Goal: Task Accomplishment & Management: Complete application form

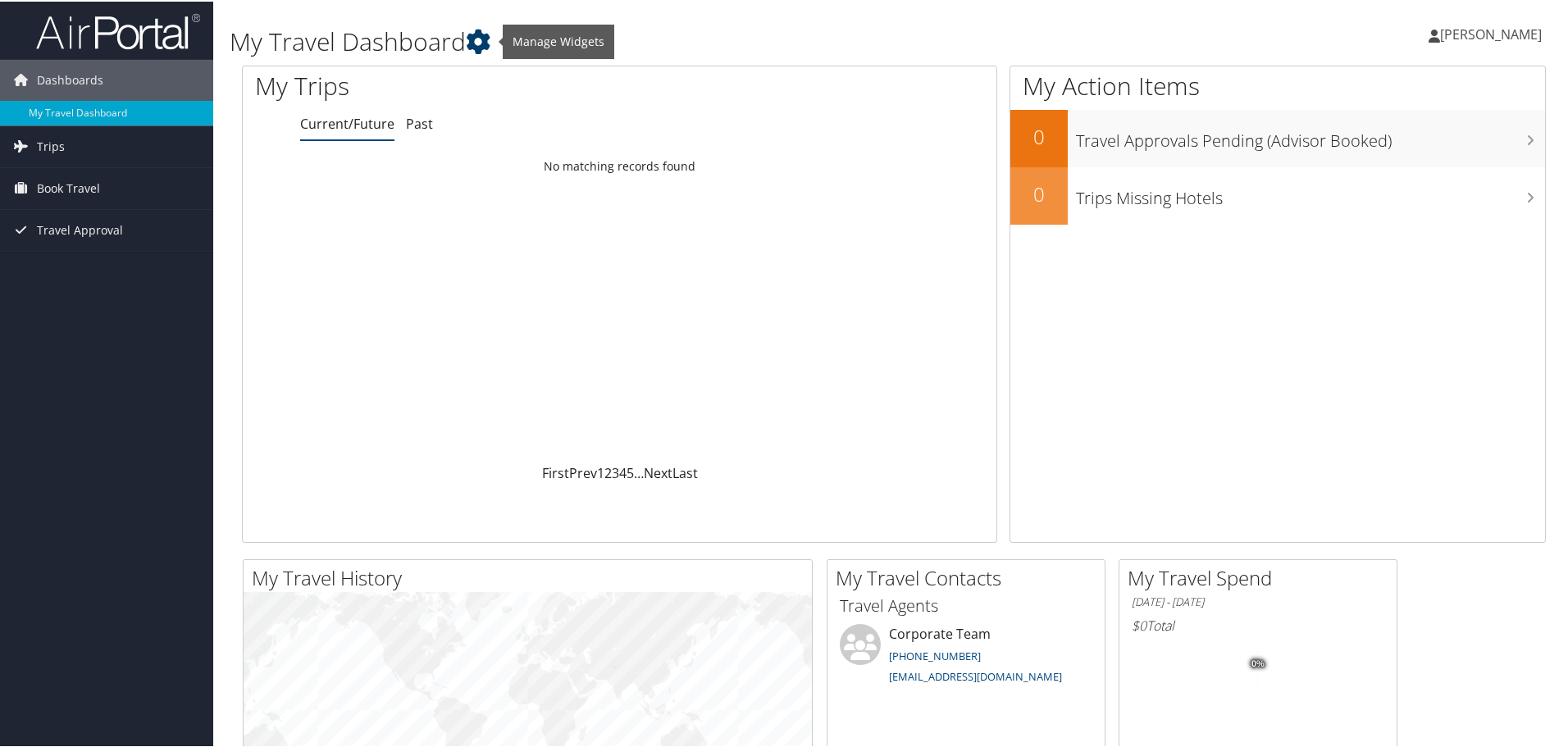
click at [488, 39] on icon at bounding box center [479, 40] width 25 height 25
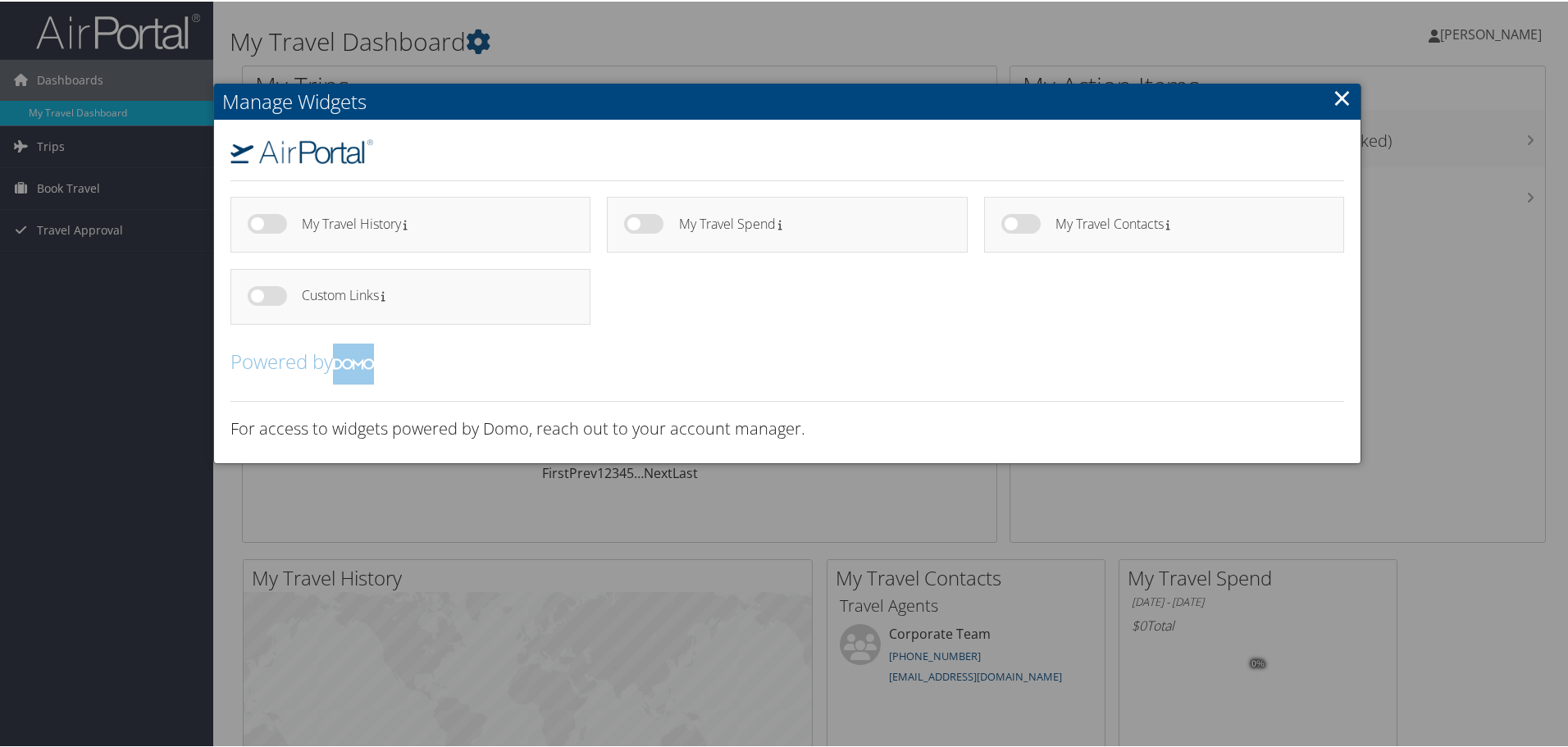
click at [1333, 98] on link "×" at bounding box center [1343, 96] width 19 height 33
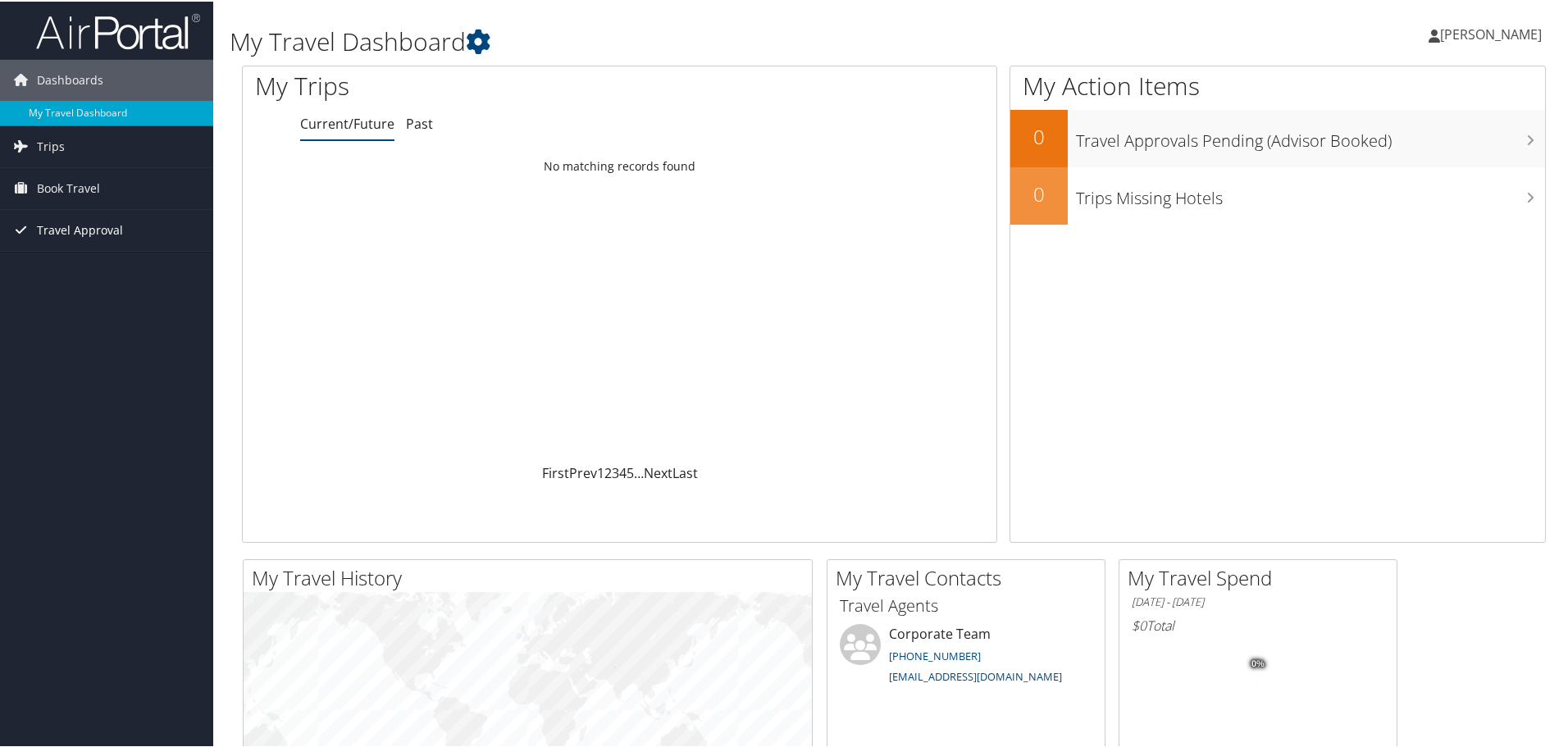
click at [80, 232] on span "Travel Approval" at bounding box center [79, 228] width 86 height 41
click at [86, 260] on link "Pending Trip Approvals" at bounding box center [106, 262] width 213 height 25
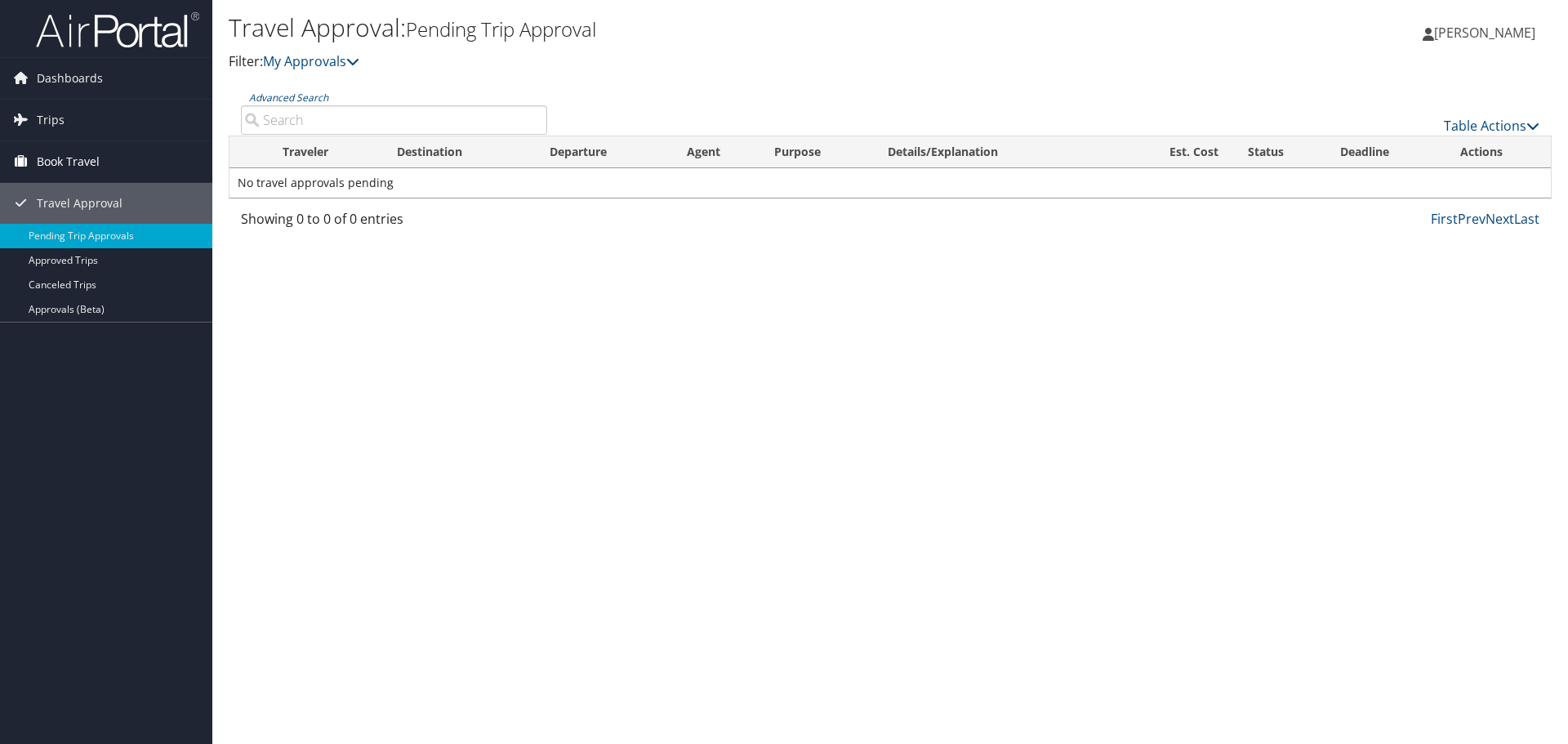
click at [155, 151] on link "Book Travel" at bounding box center [105, 161] width 212 height 41
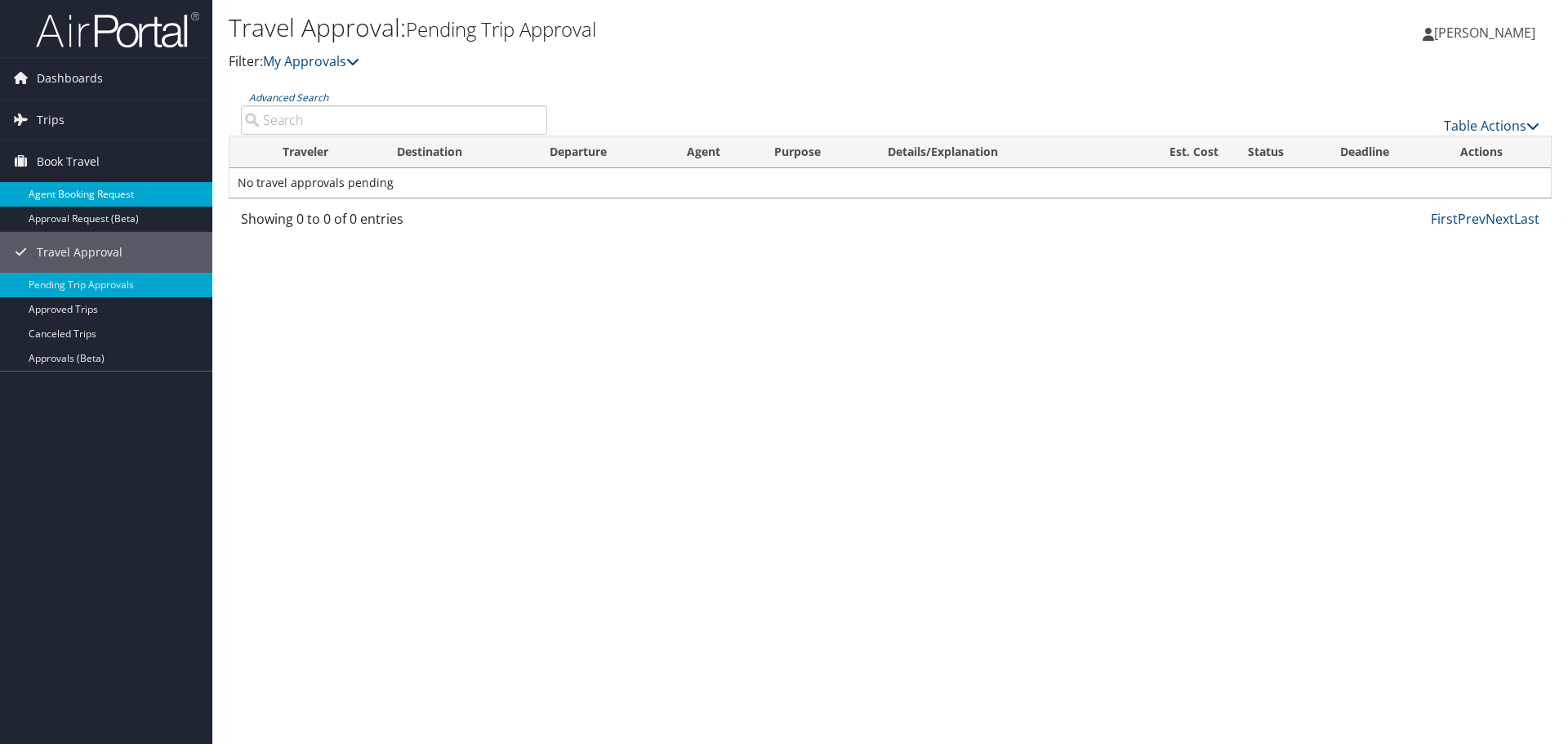
click at [89, 194] on link "Agent Booking Request" at bounding box center [105, 195] width 212 height 25
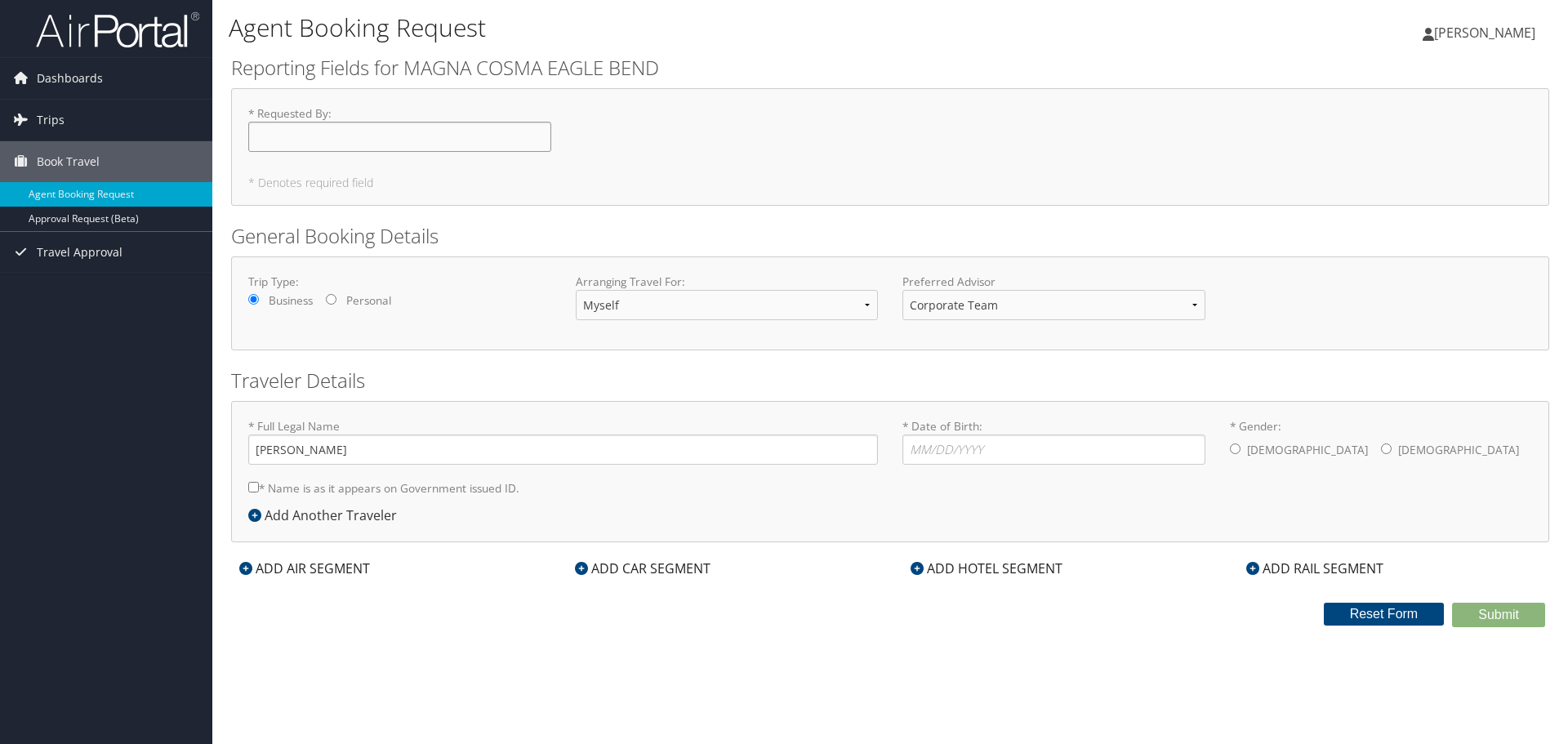
click at [355, 138] on input "* Requested By : Required" at bounding box center [400, 137] width 303 height 31
click at [756, 91] on div "* Requested By : Required * Denotes required field" at bounding box center [890, 147] width 1318 height 118
